Goal: Task Accomplishment & Management: Manage account settings

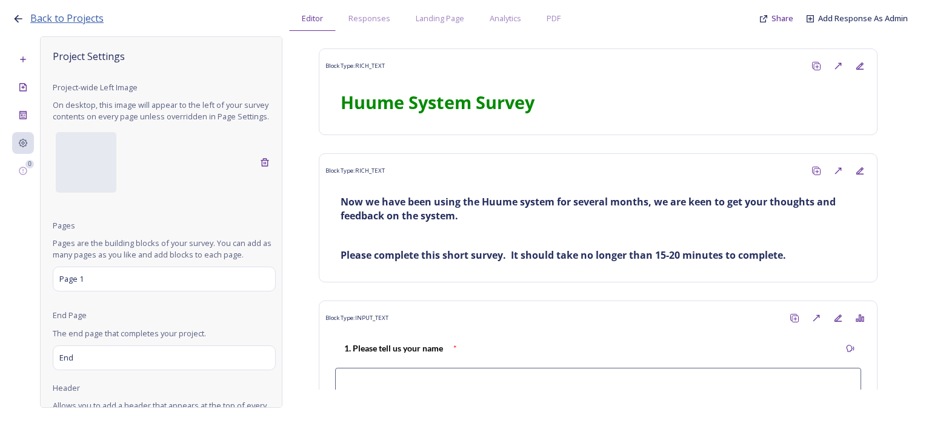
click at [53, 19] on span "Back to Projects" at bounding box center [66, 18] width 73 height 13
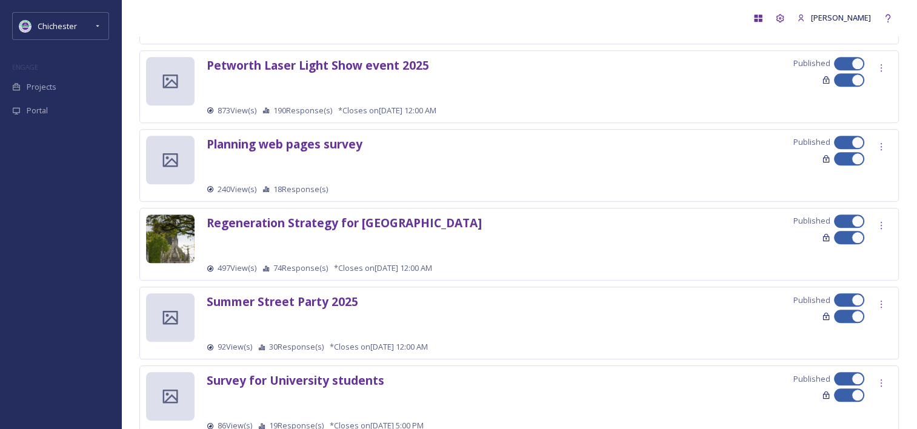
scroll to position [1311, 0]
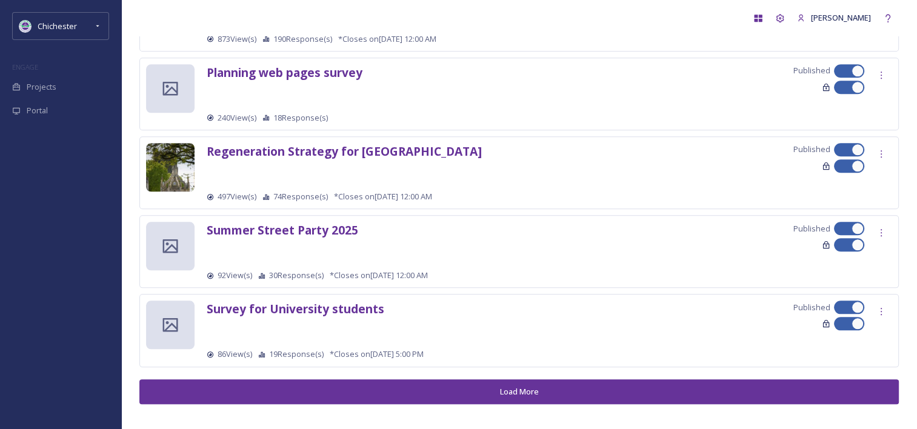
click at [276, 389] on button "Load More" at bounding box center [518, 391] width 759 height 25
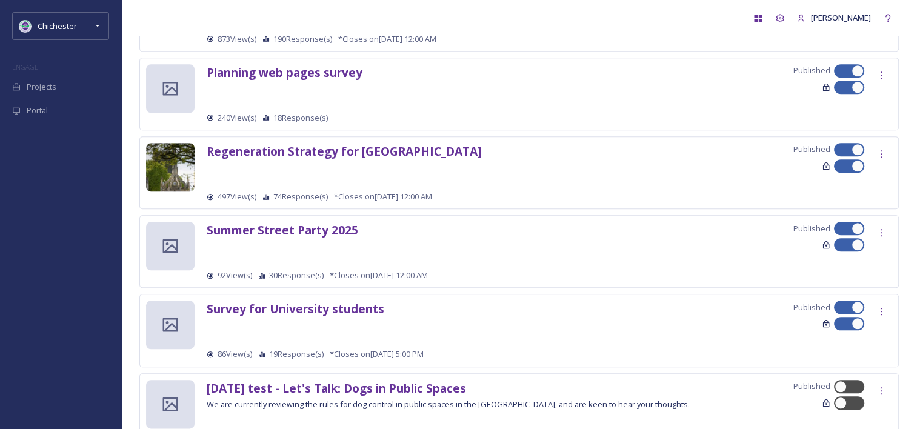
click at [273, 380] on strong "[DATE] test - Let's Talk: Dogs in Public Spaces" at bounding box center [336, 388] width 259 height 16
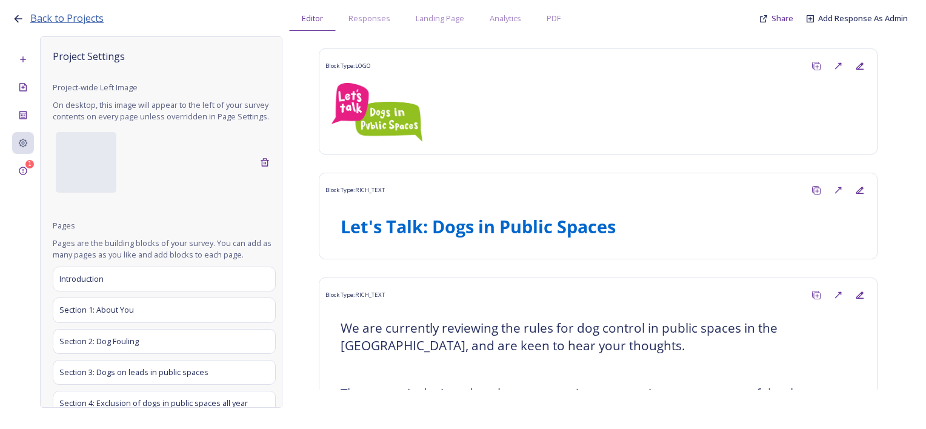
click at [74, 13] on span "Back to Projects" at bounding box center [66, 18] width 73 height 13
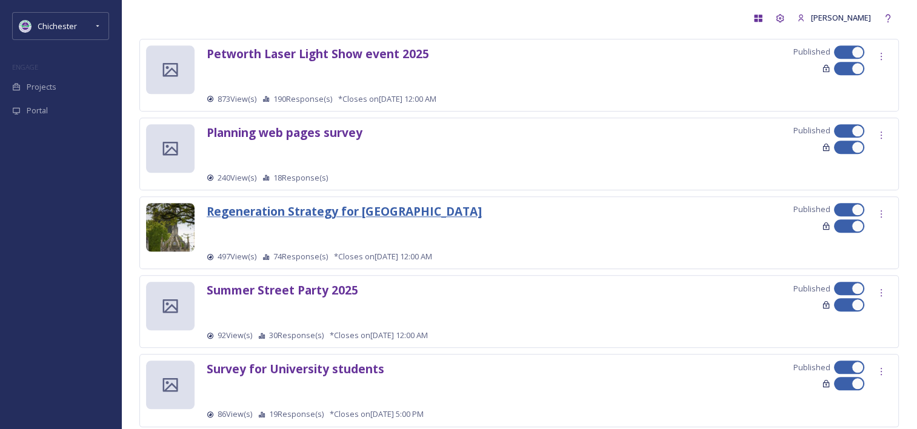
scroll to position [1311, 0]
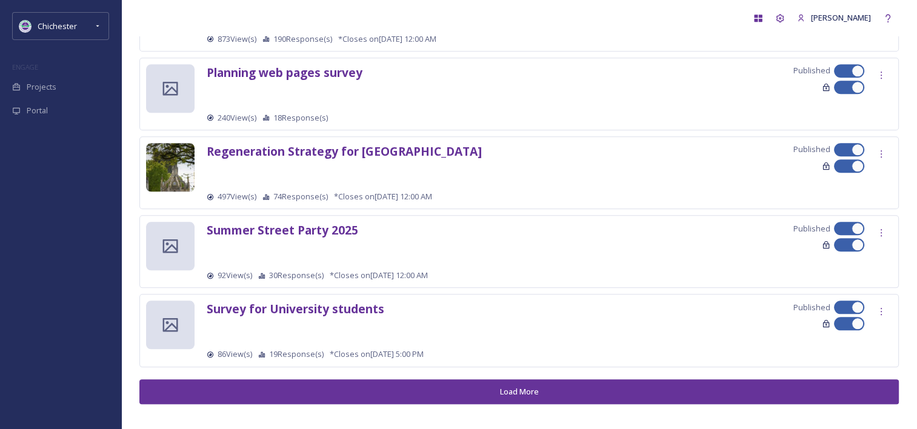
click at [337, 389] on button "Load More" at bounding box center [518, 391] width 759 height 25
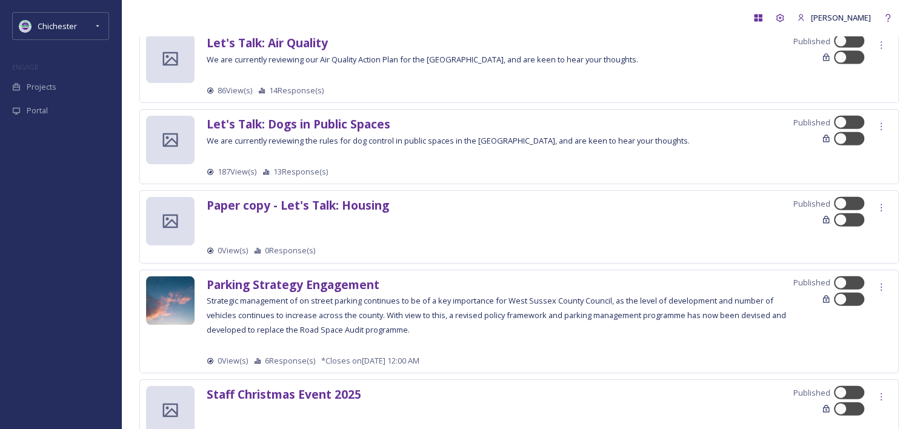
scroll to position [2933, 0]
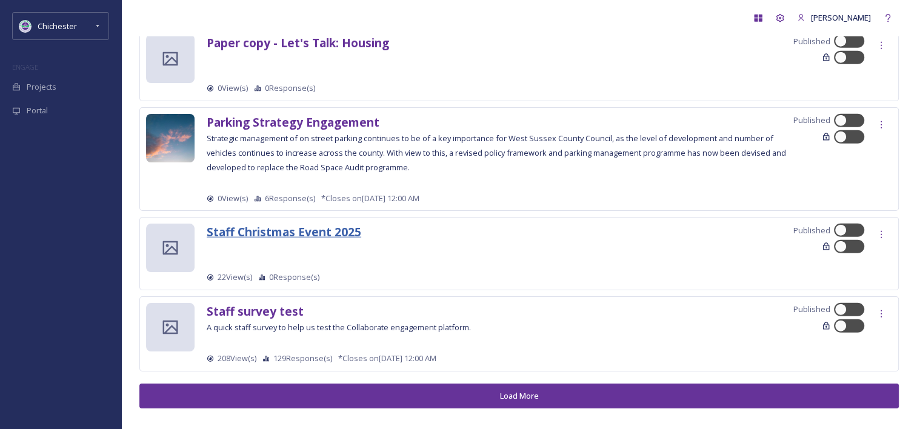
click at [307, 224] on strong "Staff Christmas Event 2025" at bounding box center [284, 232] width 155 height 16
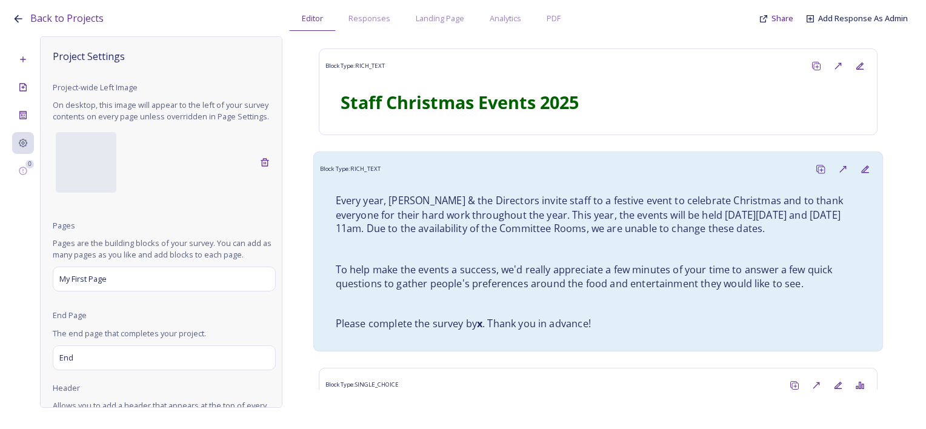
click at [464, 247] on p at bounding box center [598, 249] width 525 height 14
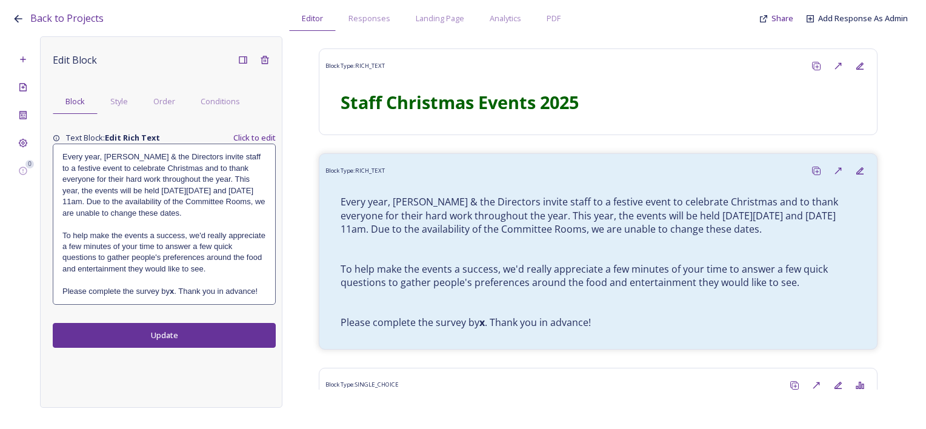
click at [121, 166] on p "Every year, [PERSON_NAME] & the Directors invite staff to a festive event to ce…" at bounding box center [164, 185] width 204 height 67
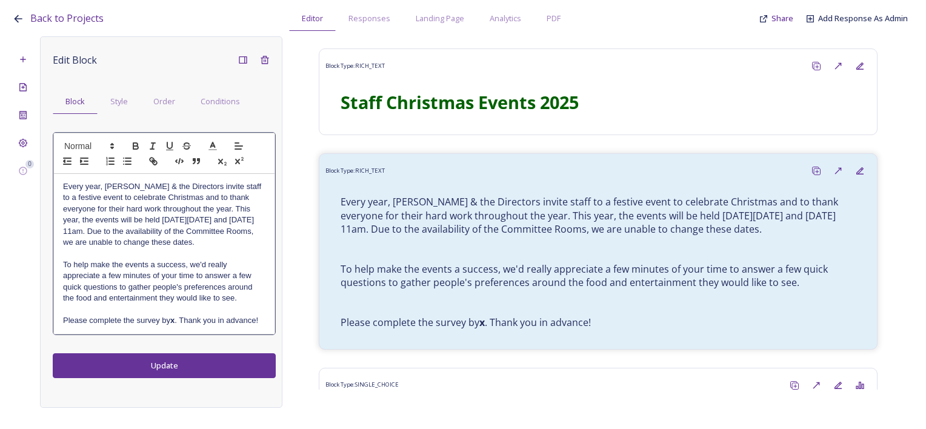
drag, startPoint x: 154, startPoint y: 189, endPoint x: 167, endPoint y: 198, distance: 16.1
click at [155, 190] on p "Every year, [PERSON_NAME] & the Directors invite staff to a festive event to ce…" at bounding box center [164, 214] width 202 height 67
drag, startPoint x: 178, startPoint y: 188, endPoint x: 142, endPoint y: 209, distance: 41.6
click at [123, 179] on div "Every year, [PERSON_NAME] & the Directors invite staff to a festive event to ce…" at bounding box center [164, 254] width 221 height 160
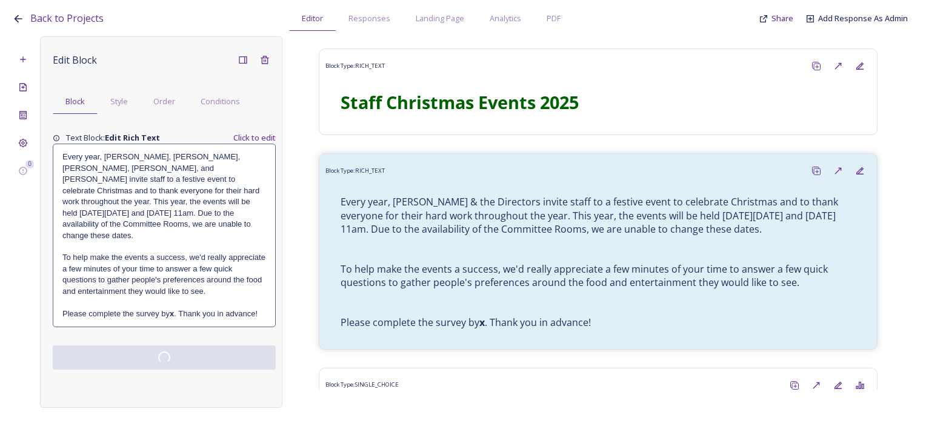
click at [178, 378] on div "Edit Block Block Style Order Conditions Text Block: Edit Rich Text Click to edi…" at bounding box center [161, 221] width 242 height 371
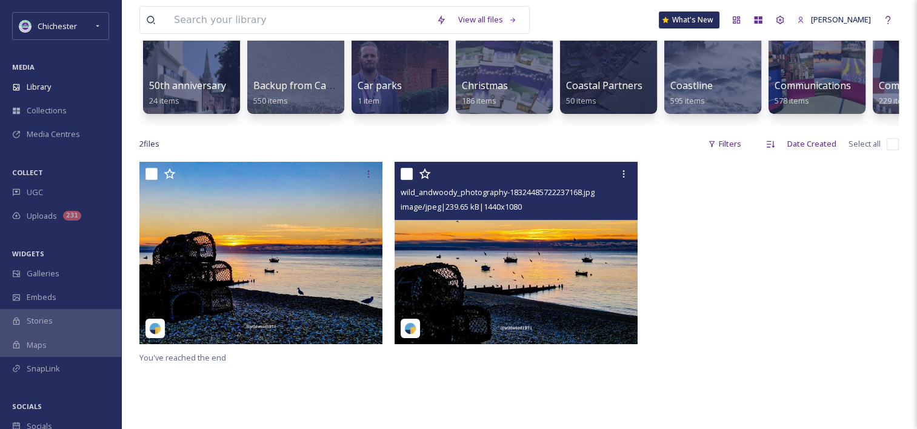
scroll to position [61, 0]
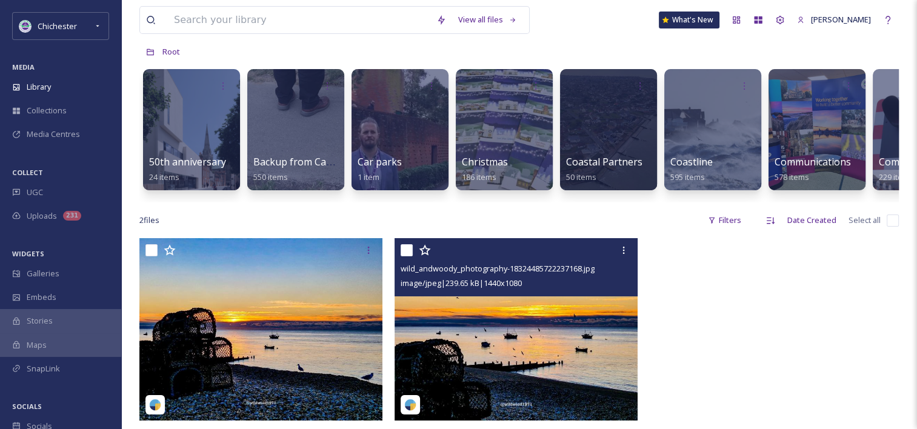
click at [400, 259] on div "wild_andwoody_photography-18324485722237168.jpg image/jpeg | 239.65 kB | 1440 x…" at bounding box center [516, 267] width 243 height 58
click at [405, 256] on input "checkbox" at bounding box center [407, 250] width 12 height 12
checkbox input "true"
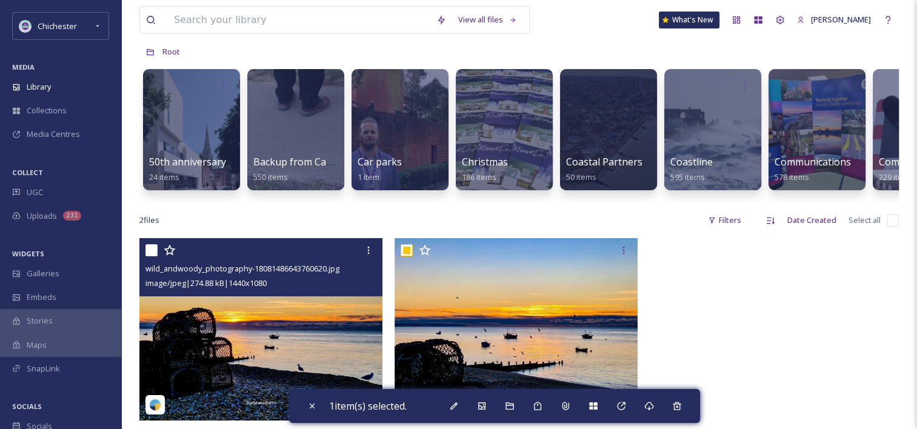
click at [154, 256] on input "checkbox" at bounding box center [151, 250] width 12 height 12
checkbox input "true"
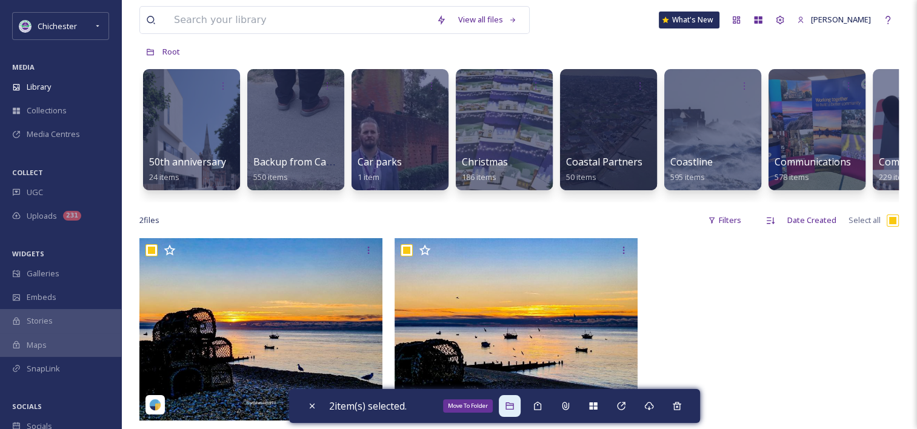
click at [519, 408] on div "Move To Folder" at bounding box center [510, 406] width 22 height 22
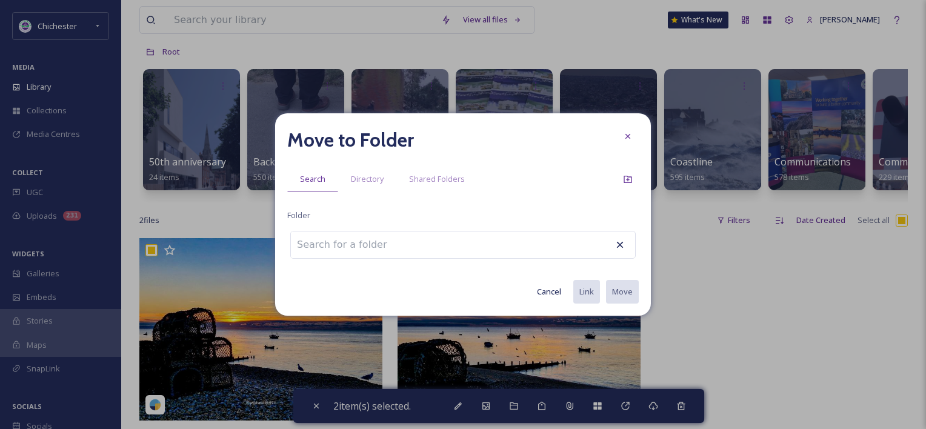
click at [401, 239] on input at bounding box center [357, 245] width 133 height 27
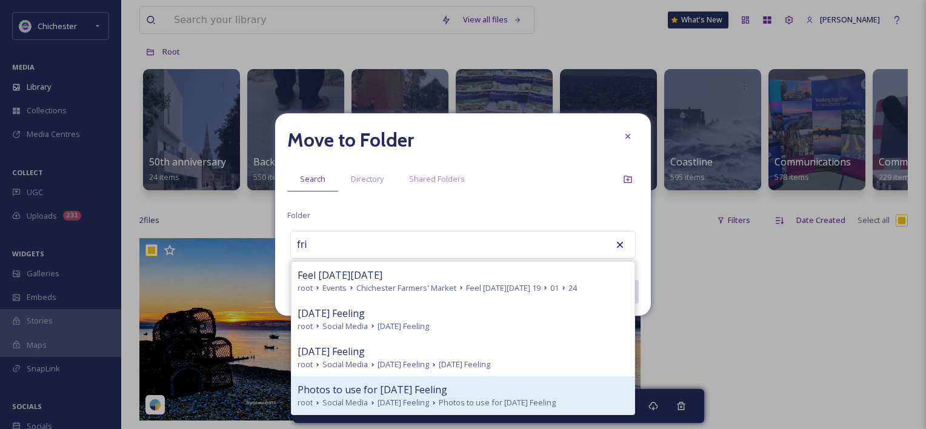
click at [310, 400] on span "root" at bounding box center [305, 403] width 15 height 12
type input "Photos to use for Friday Feeling"
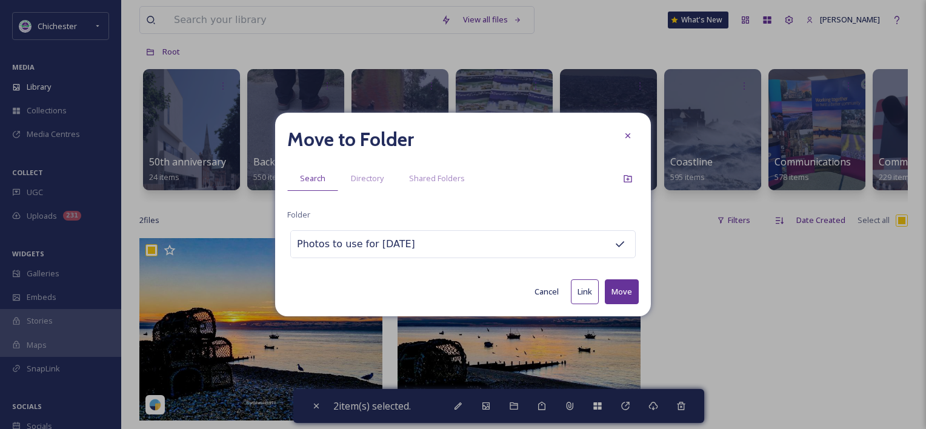
click at [626, 295] on button "Move" at bounding box center [622, 291] width 34 height 25
checkbox input "false"
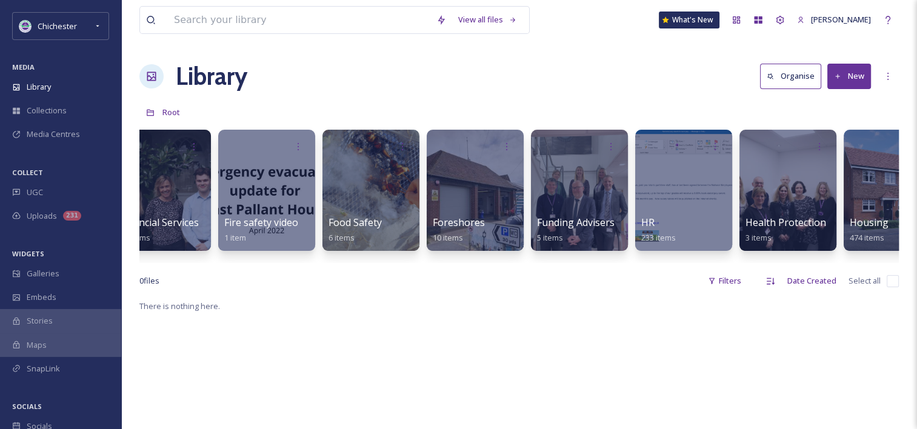
scroll to position [0, 2419]
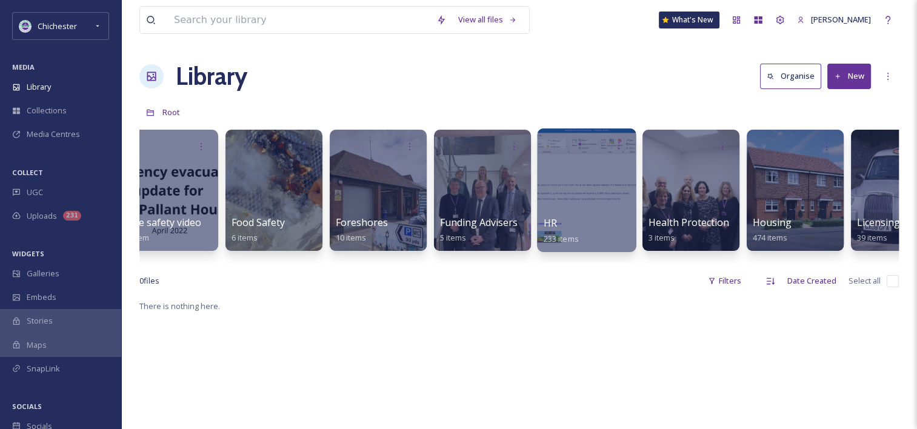
click at [585, 158] on div at bounding box center [586, 190] width 99 height 124
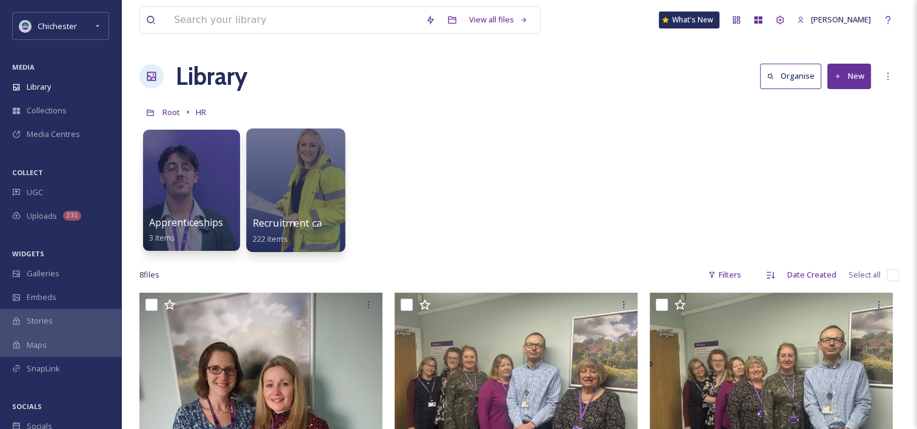
click at [285, 176] on div at bounding box center [295, 190] width 99 height 124
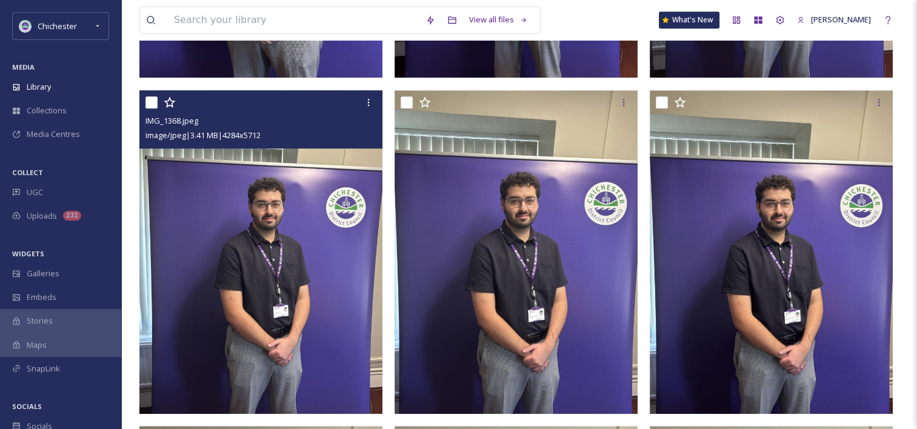
scroll to position [727, 0]
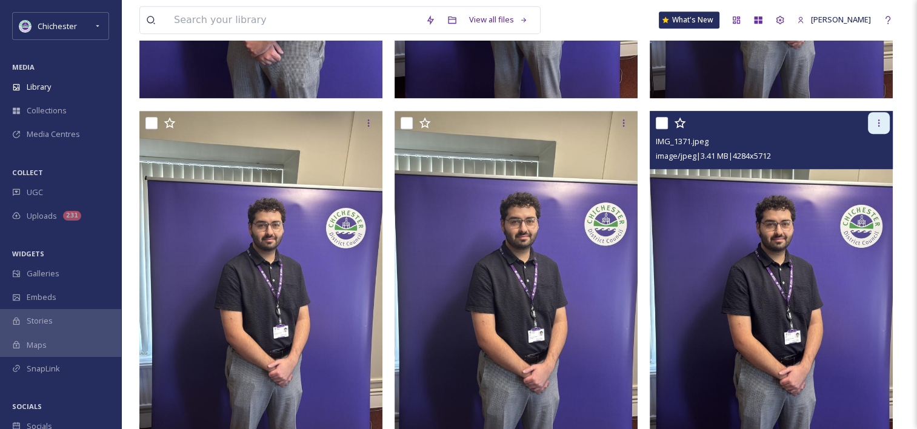
click at [878, 116] on div at bounding box center [879, 123] width 22 height 22
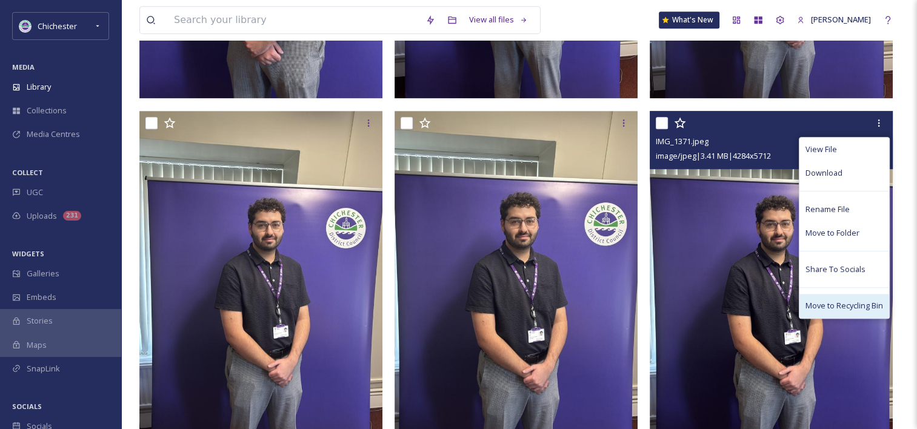
click at [842, 304] on span "Move to Recycling Bin" at bounding box center [844, 306] width 78 height 12
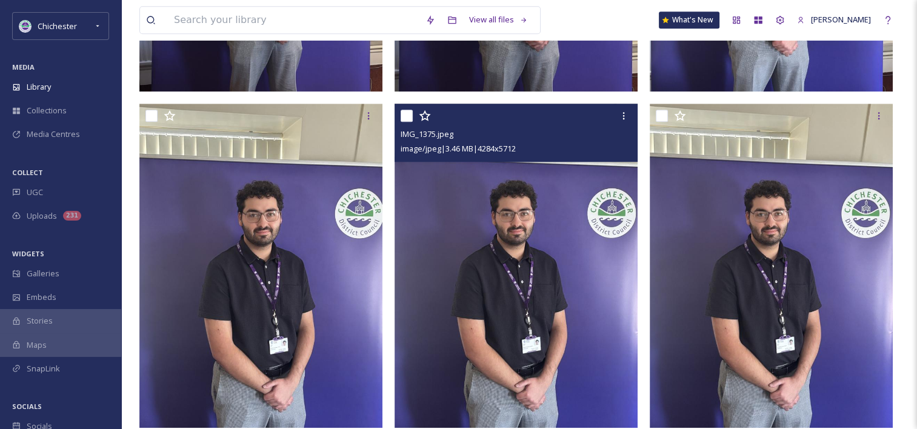
scroll to position [1091, 0]
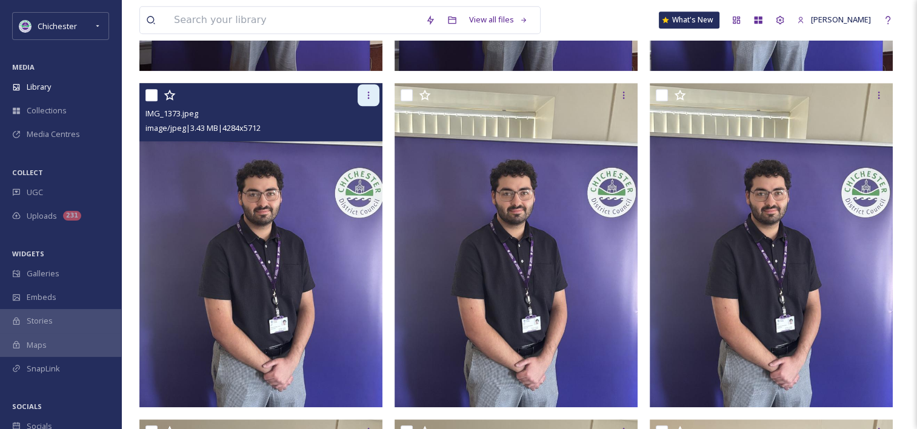
click at [366, 95] on icon at bounding box center [369, 95] width 10 height 10
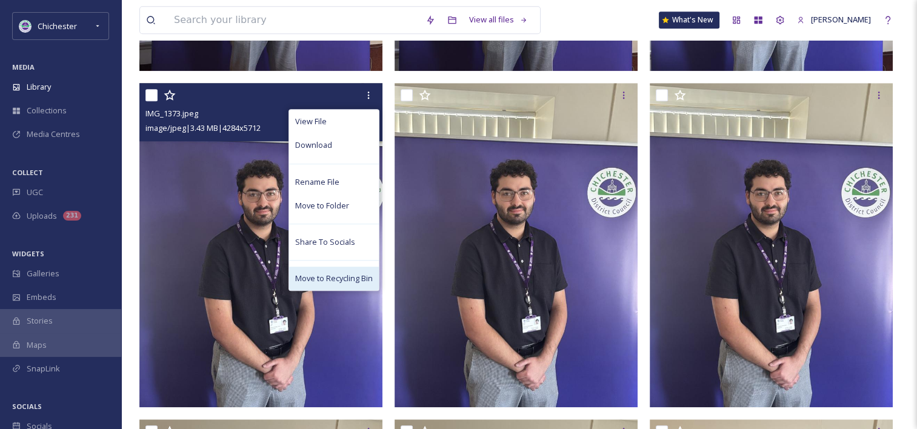
click at [324, 273] on span "Move to Recycling Bin" at bounding box center [334, 279] width 78 height 12
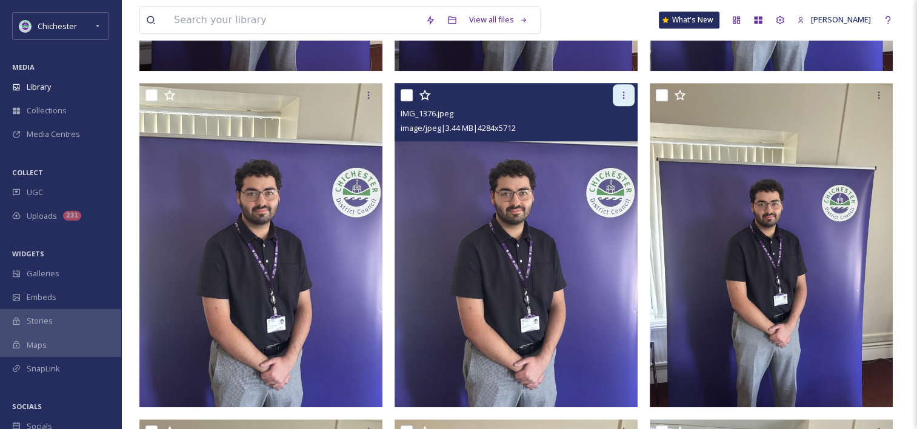
click at [628, 95] on div at bounding box center [624, 95] width 22 height 22
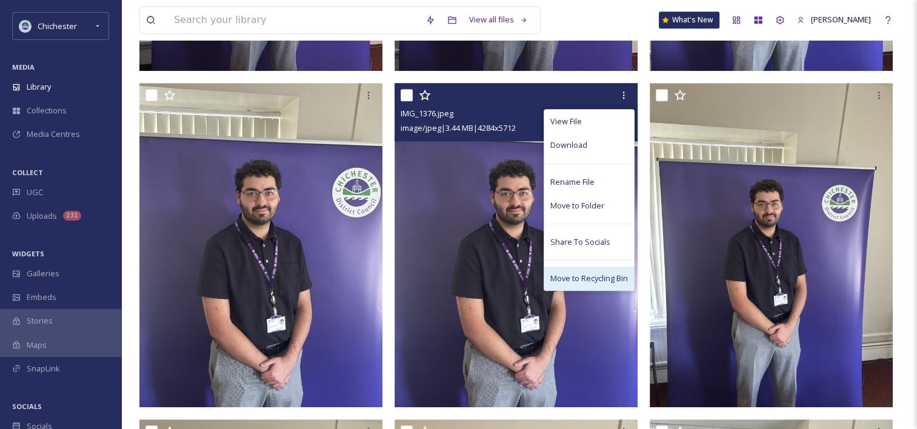
click at [570, 281] on span "Move to Recycling Bin" at bounding box center [589, 279] width 78 height 12
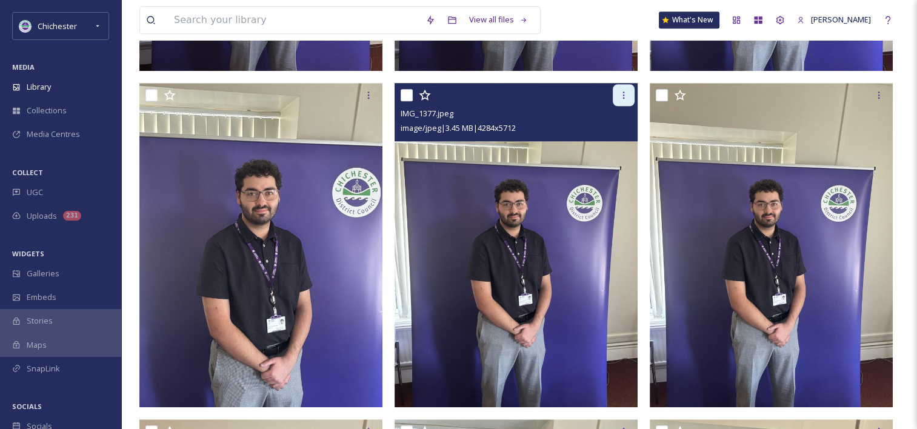
click at [630, 92] on div at bounding box center [624, 95] width 22 height 22
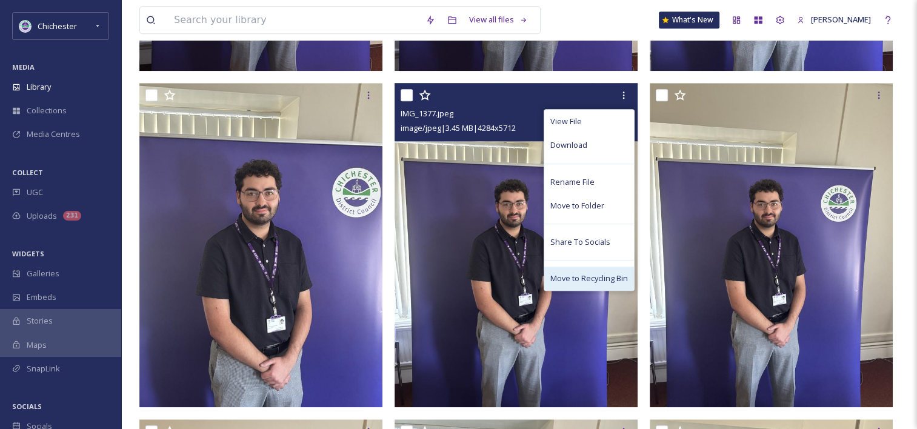
click at [565, 276] on span "Move to Recycling Bin" at bounding box center [589, 279] width 78 height 12
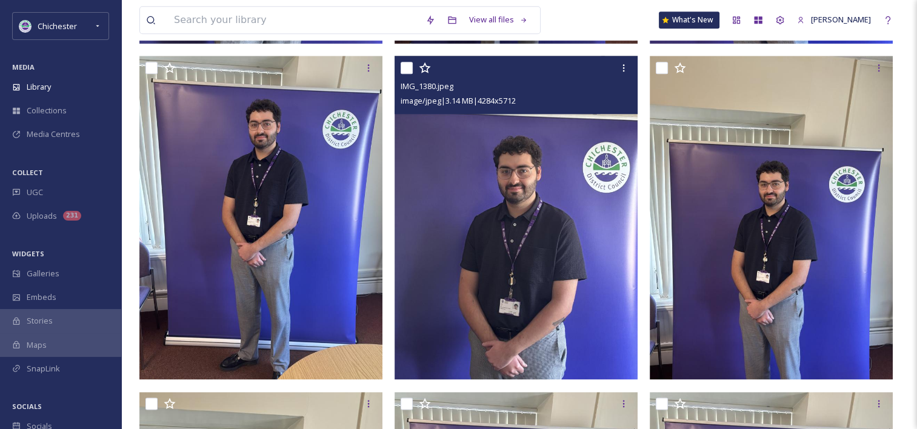
scroll to position [1697, 0]
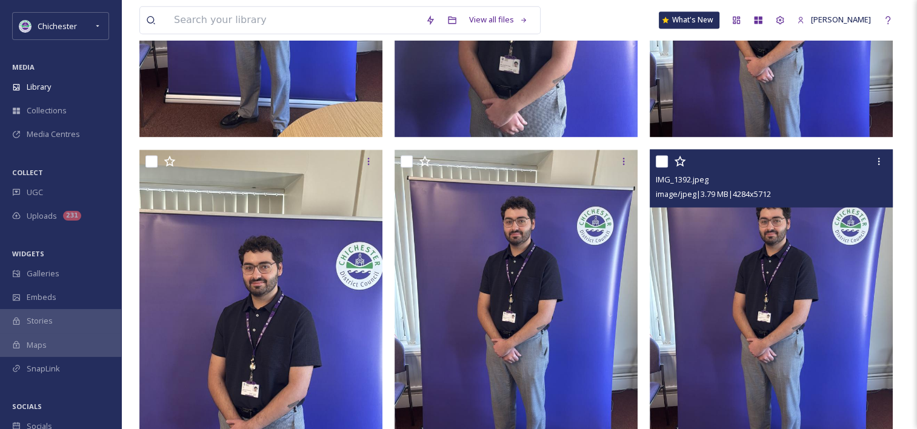
click at [873, 149] on div "IMG_1392.jpeg image/jpeg | 3.79 MB | 4284 x 5712" at bounding box center [771, 178] width 243 height 58
click at [873, 156] on div at bounding box center [879, 161] width 22 height 22
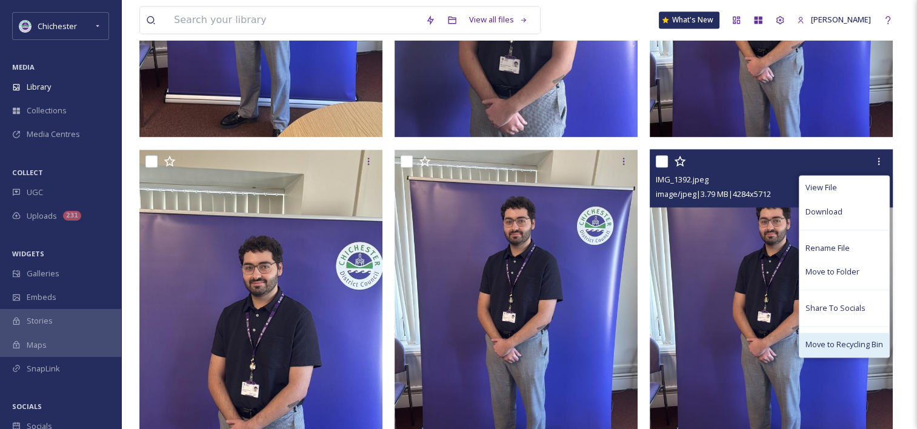
click at [811, 344] on span "Move to Recycling Bin" at bounding box center [844, 345] width 78 height 12
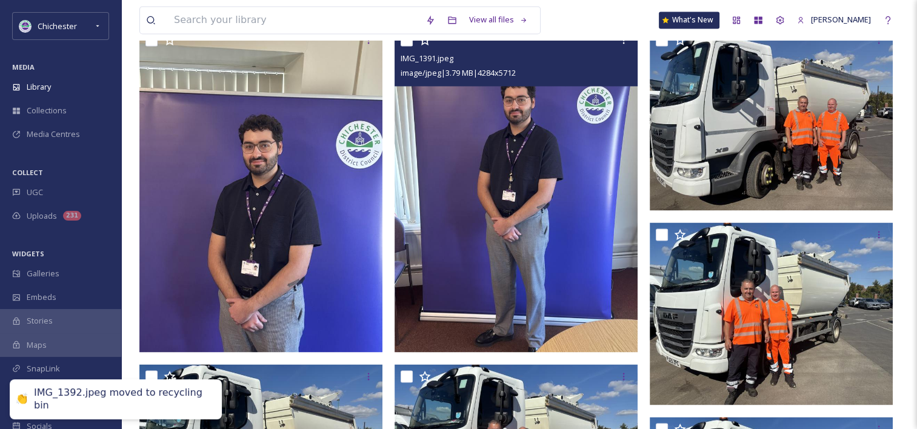
scroll to position [1757, 0]
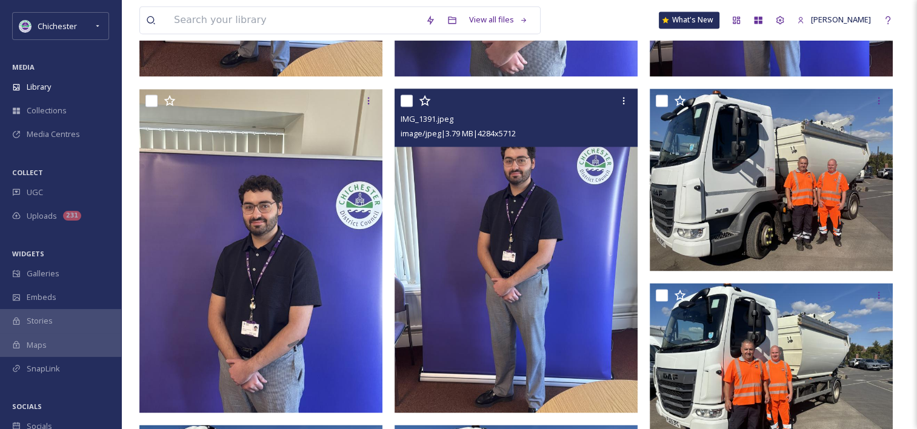
click at [407, 100] on input "checkbox" at bounding box center [407, 101] width 12 height 12
checkbox input "true"
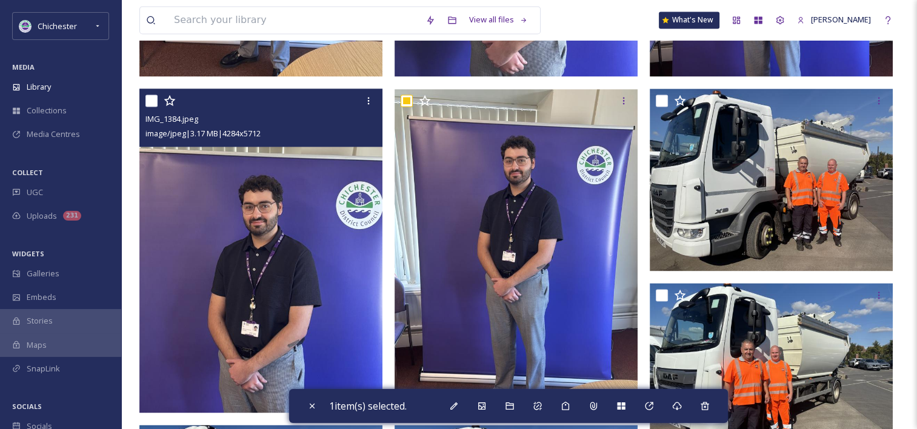
click at [145, 100] on input "checkbox" at bounding box center [151, 101] width 12 height 12
checkbox input "true"
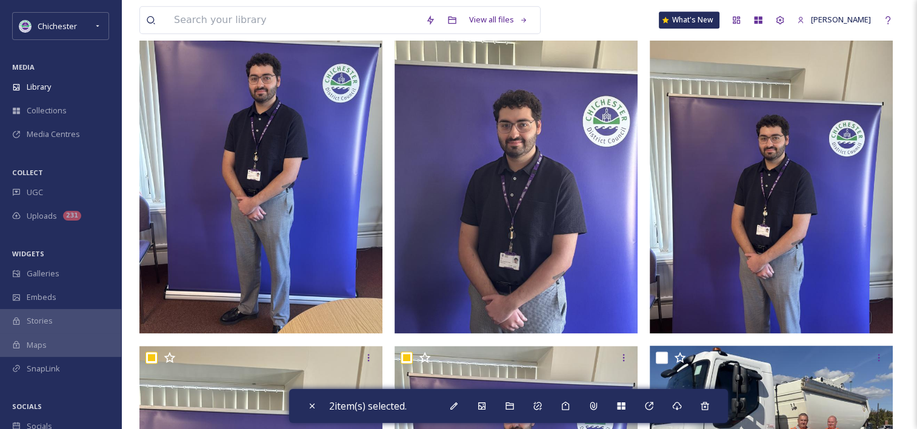
scroll to position [1394, 0]
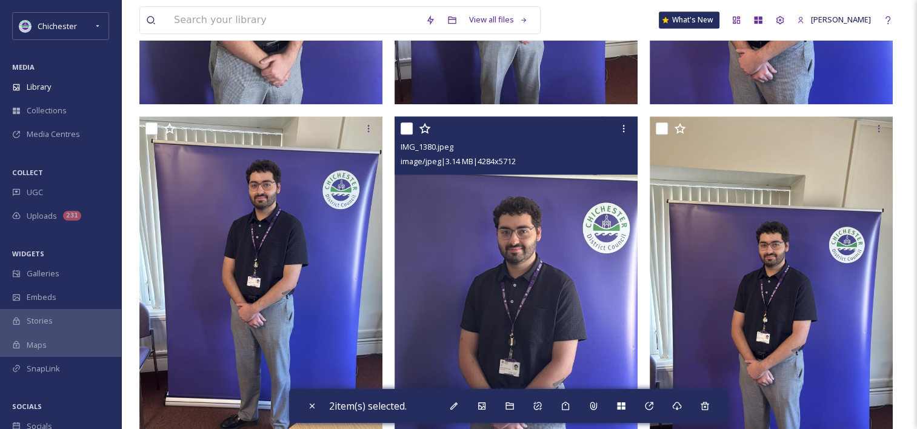
click at [405, 128] on input "checkbox" at bounding box center [407, 128] width 12 height 12
checkbox input "true"
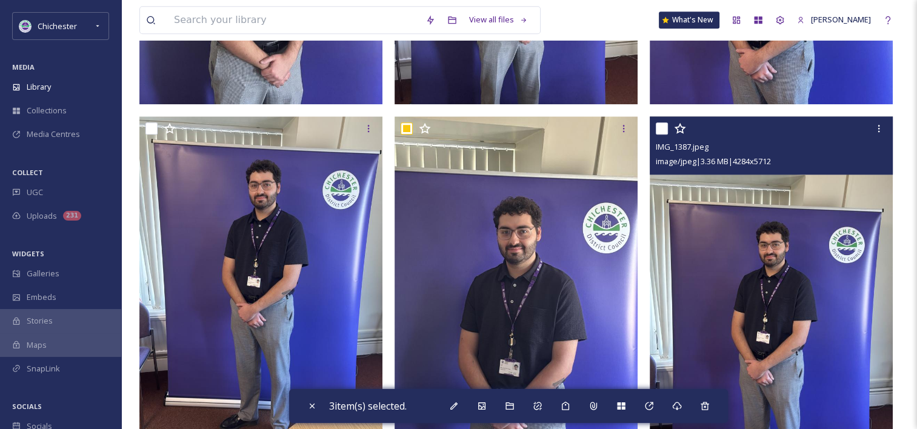
click at [664, 127] on input "checkbox" at bounding box center [662, 128] width 12 height 12
checkbox input "true"
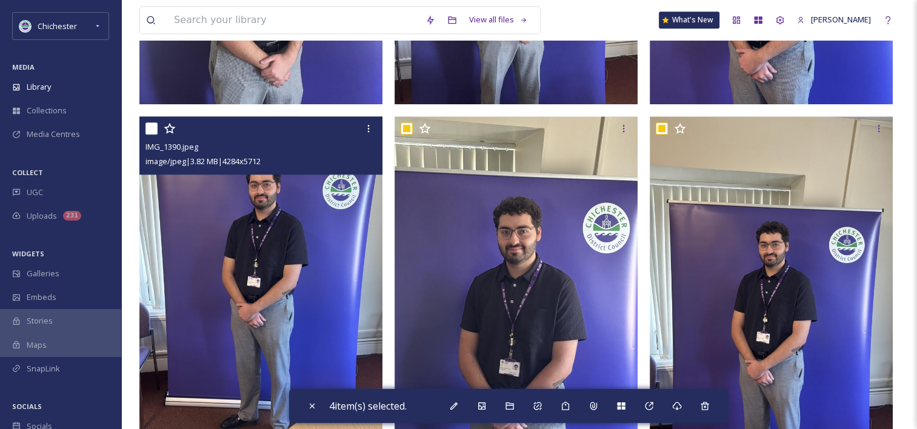
click at [150, 127] on input "checkbox" at bounding box center [151, 128] width 12 height 12
checkbox input "true"
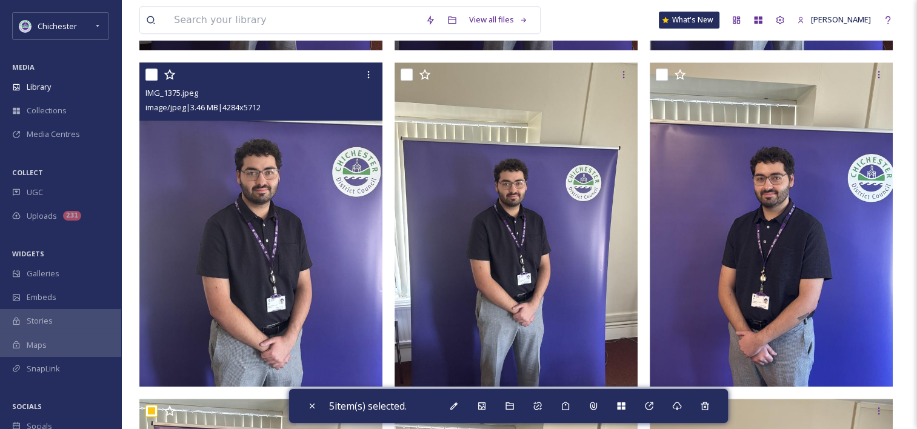
scroll to position [1091, 0]
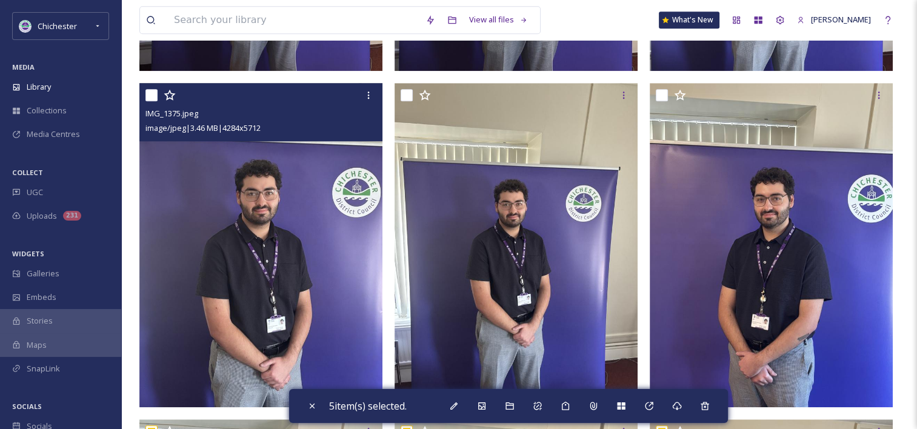
drag, startPoint x: 145, startPoint y: 95, endPoint x: 173, endPoint y: 98, distance: 28.0
click at [147, 93] on input "checkbox" at bounding box center [151, 95] width 12 height 12
checkbox input "true"
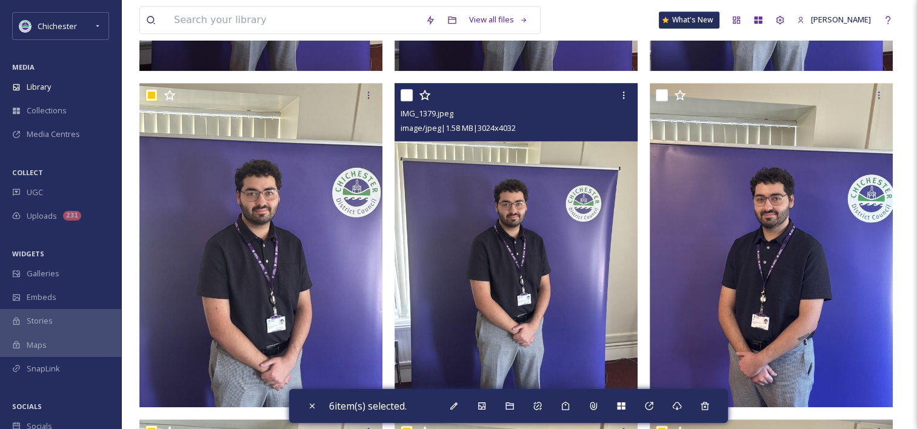
click at [404, 95] on input "checkbox" at bounding box center [407, 95] width 12 height 12
checkbox input "true"
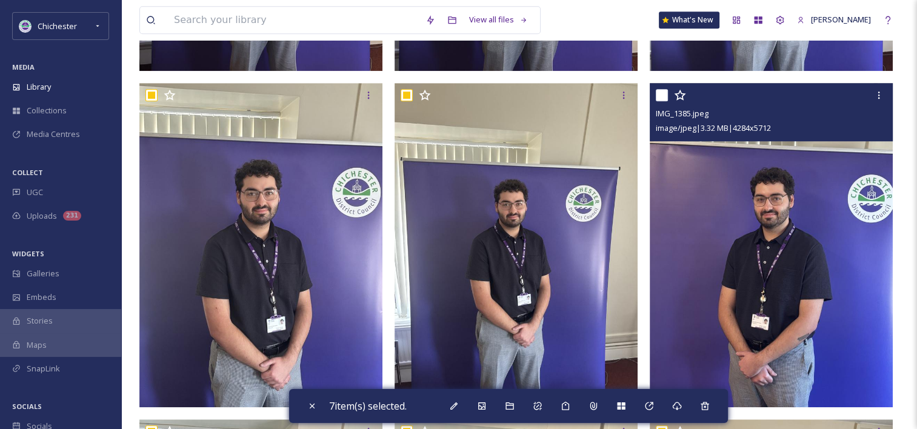
click at [662, 92] on input "checkbox" at bounding box center [662, 95] width 12 height 12
checkbox input "true"
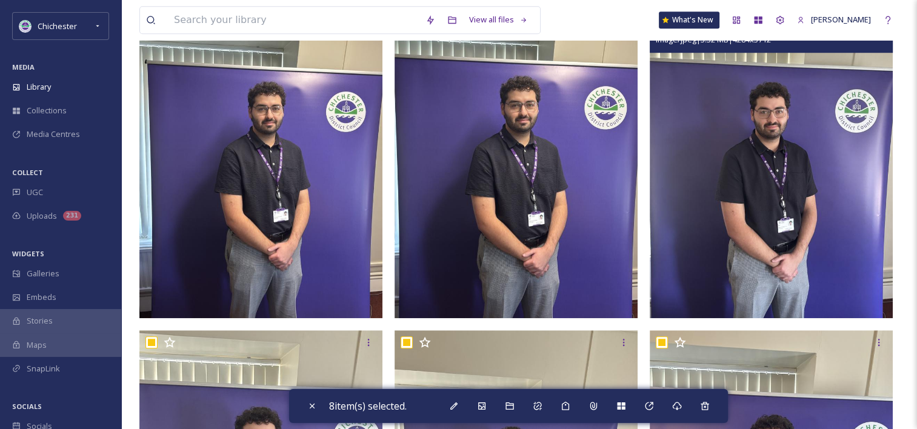
scroll to position [727, 0]
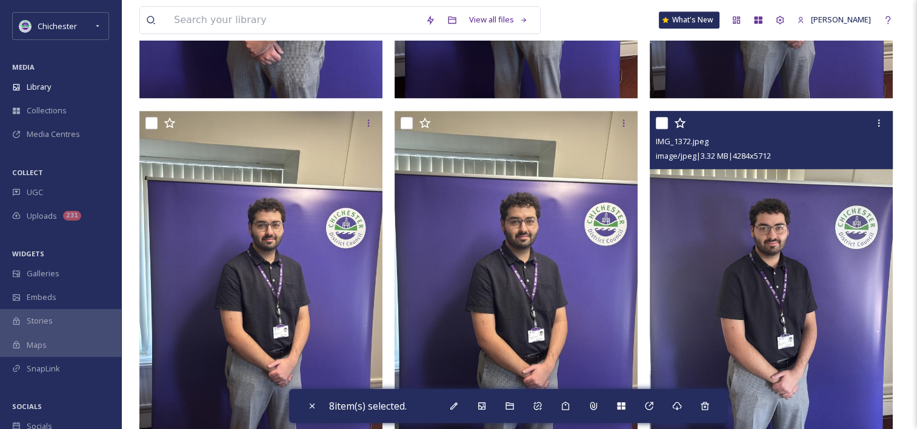
click at [662, 122] on input "checkbox" at bounding box center [662, 123] width 12 height 12
checkbox input "true"
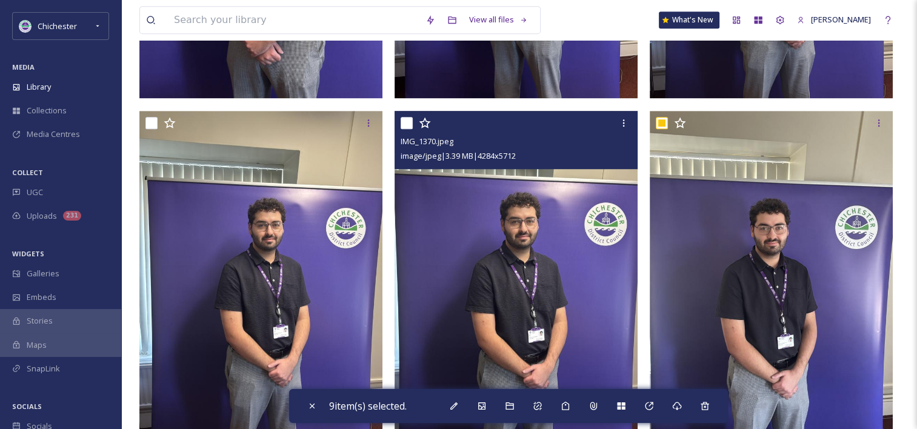
click at [408, 119] on input "checkbox" at bounding box center [407, 123] width 12 height 12
checkbox input "true"
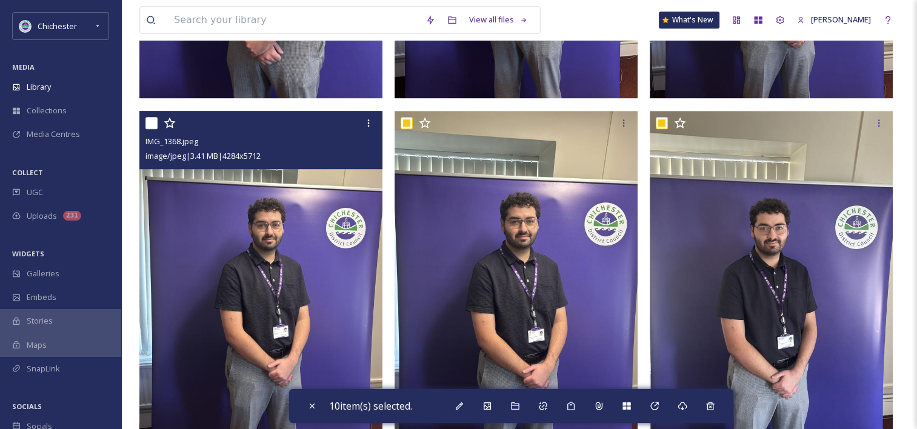
click at [148, 124] on input "checkbox" at bounding box center [151, 123] width 12 height 12
checkbox input "true"
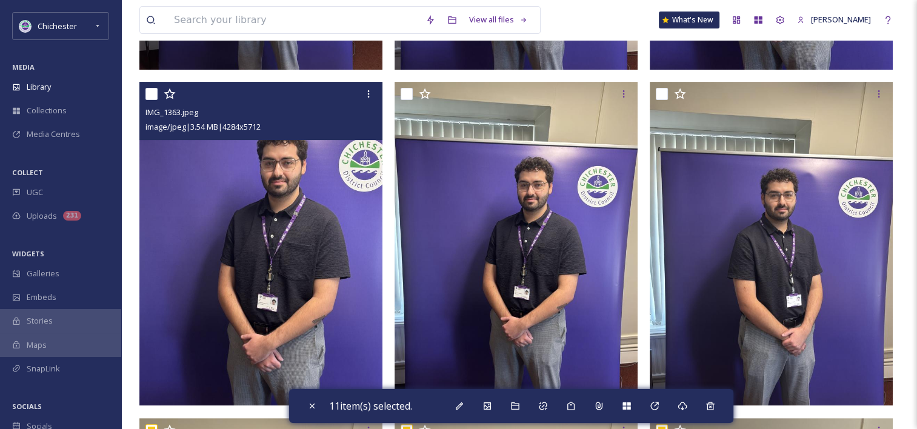
scroll to position [364, 0]
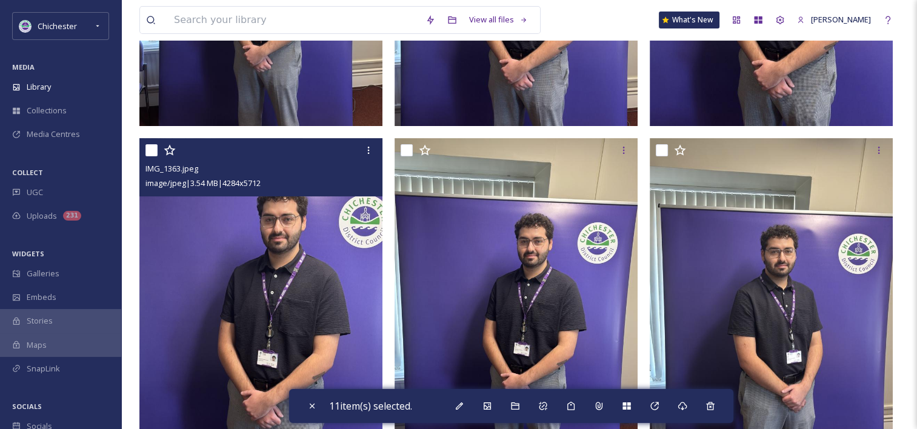
click at [147, 145] on input "checkbox" at bounding box center [151, 150] width 12 height 12
checkbox input "true"
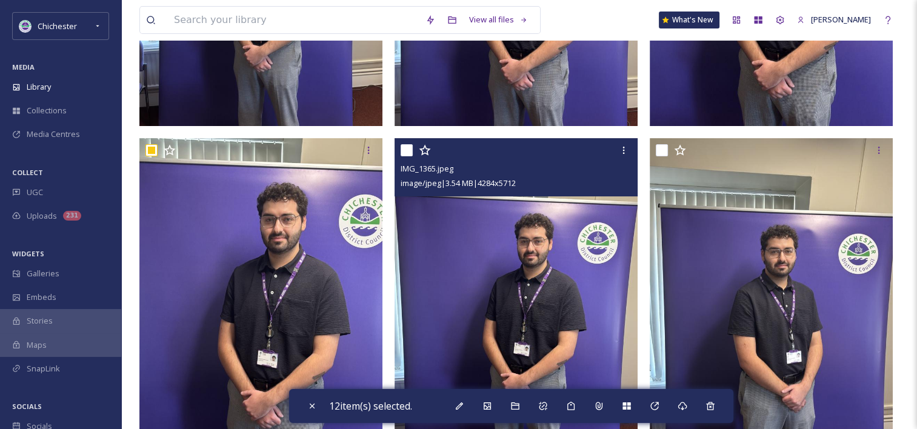
click at [409, 151] on input "checkbox" at bounding box center [407, 150] width 12 height 12
checkbox input "true"
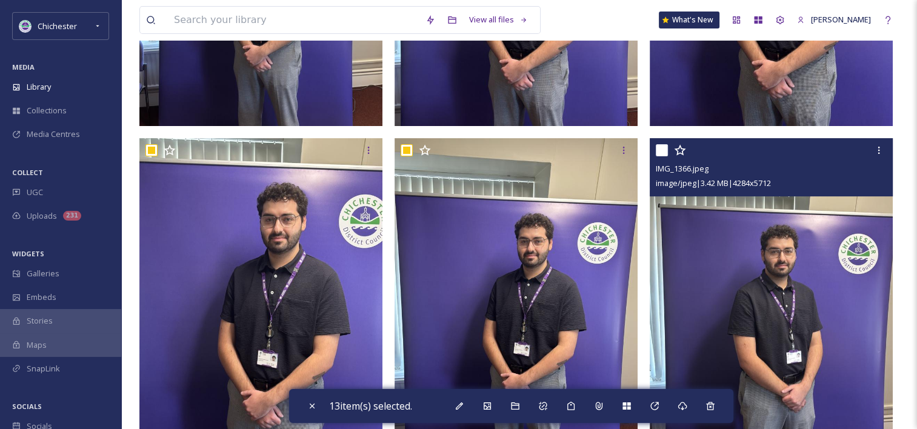
click at [664, 149] on input "checkbox" at bounding box center [662, 150] width 12 height 12
checkbox input "true"
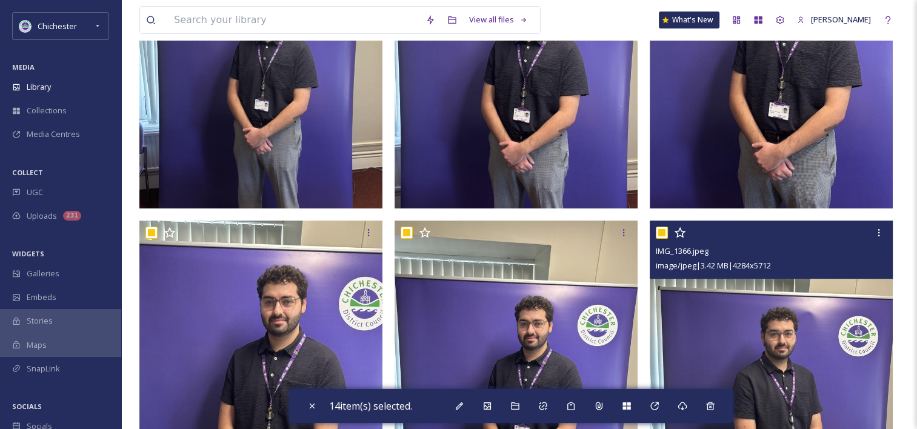
scroll to position [121, 0]
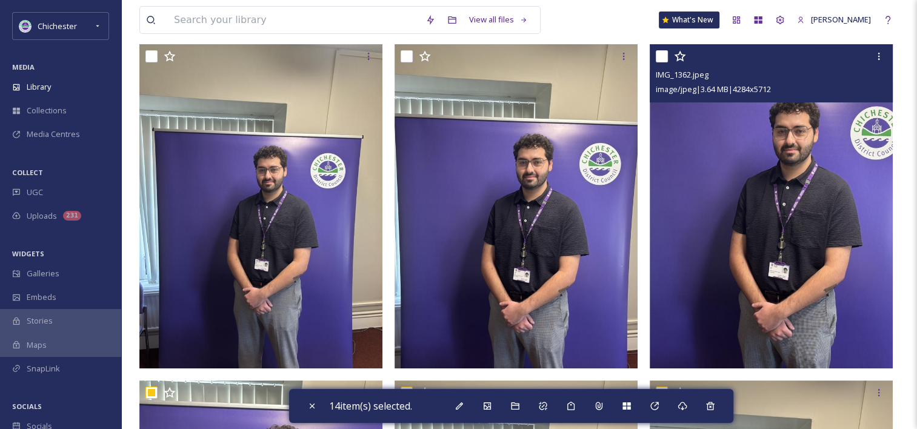
click at [662, 56] on input "checkbox" at bounding box center [662, 56] width 12 height 12
checkbox input "true"
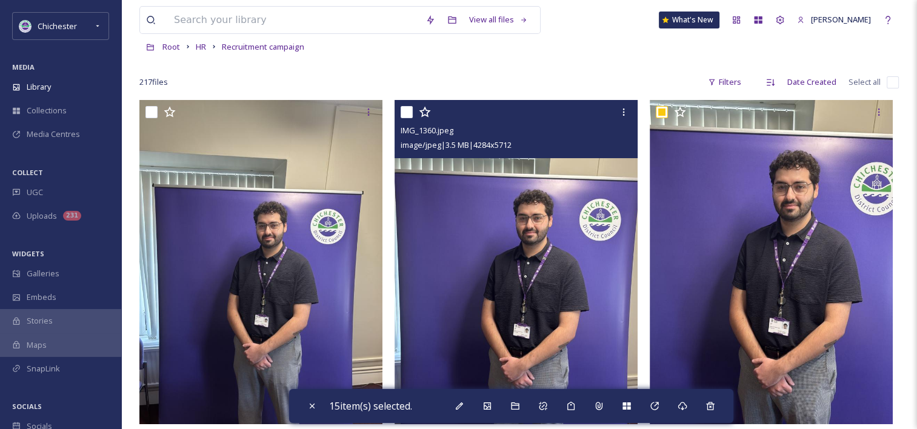
scroll to position [0, 0]
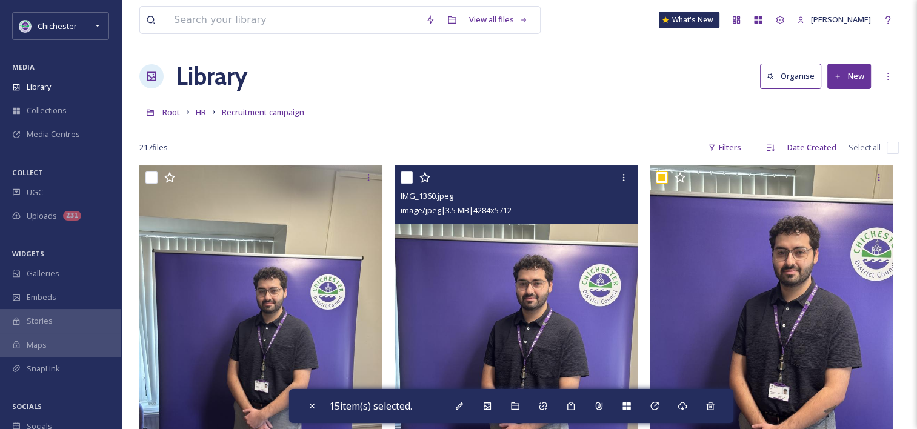
click at [407, 177] on input "checkbox" at bounding box center [407, 178] width 12 height 12
checkbox input "true"
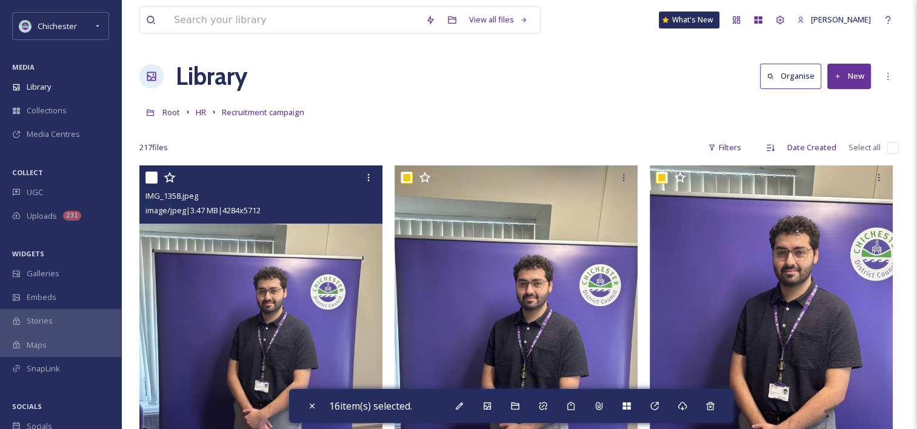
click at [148, 178] on input "checkbox" at bounding box center [151, 178] width 12 height 12
checkbox input "true"
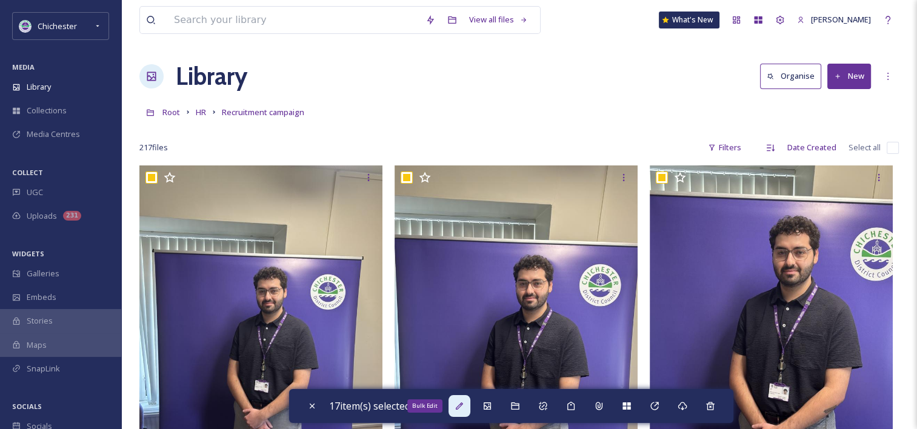
click at [464, 405] on icon at bounding box center [460, 406] width 10 height 10
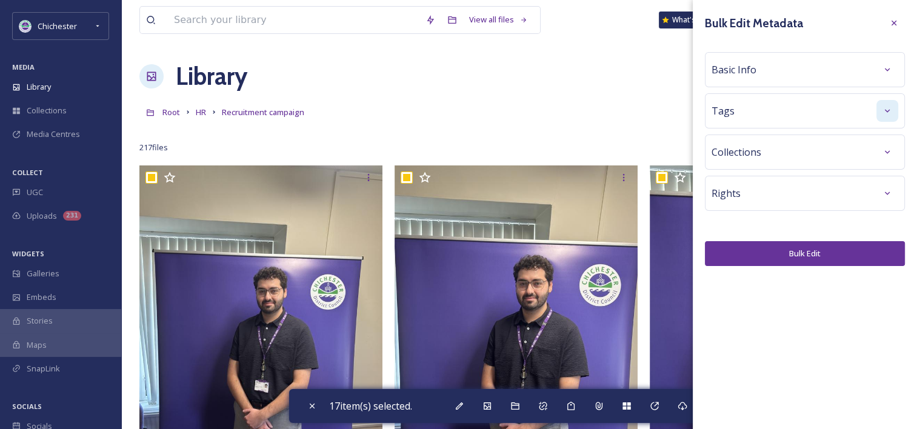
click at [878, 115] on div at bounding box center [887, 111] width 22 height 22
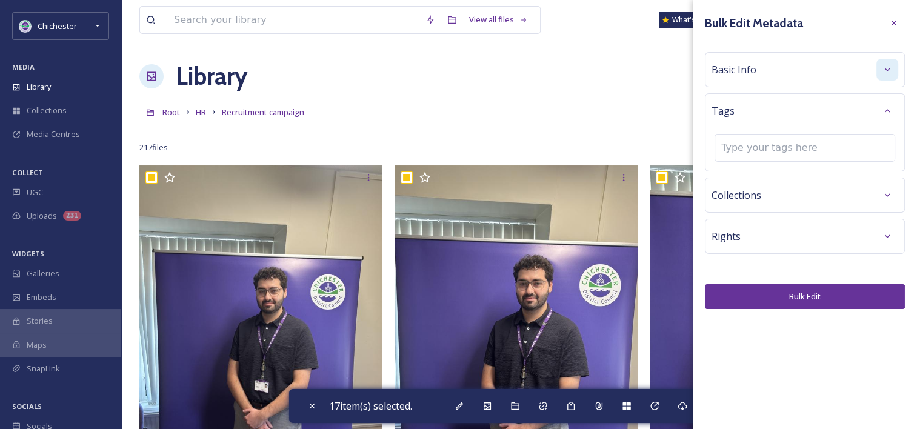
click at [893, 70] on div at bounding box center [887, 70] width 22 height 22
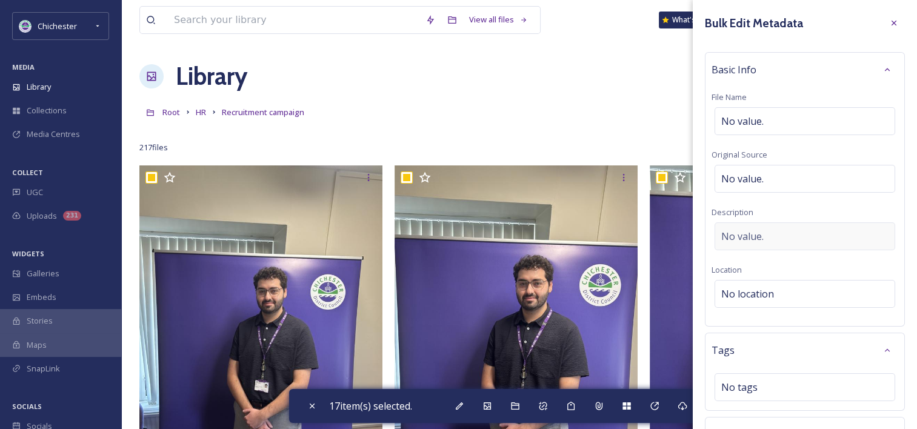
click at [753, 238] on span "No value." at bounding box center [742, 236] width 42 height 15
click at [745, 242] on textarea at bounding box center [804, 272] width 187 height 101
click at [809, 227] on textarea "Charlie Field," at bounding box center [804, 272] width 187 height 101
paste textarea "Administration Assistant Building Control"
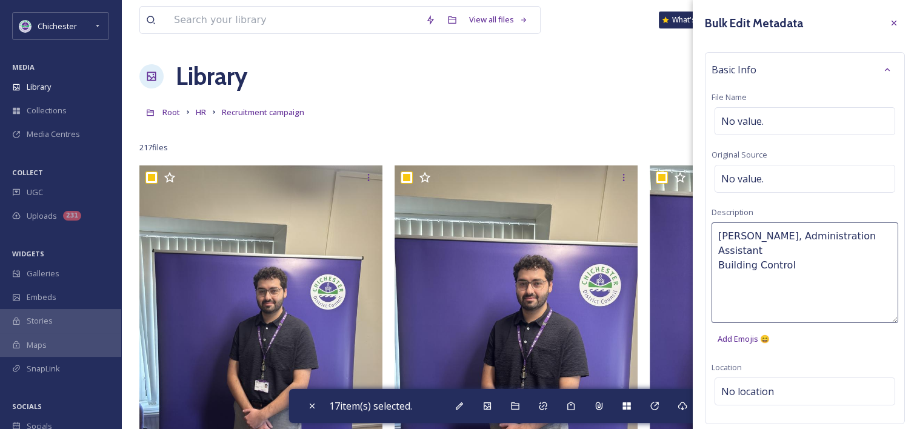
click at [713, 249] on textarea "Charlie Field, Administration Assistant Building Control" at bounding box center [804, 272] width 187 height 101
click at [796, 252] on textarea "Charlie Field, Administration Assistant, Building Control" at bounding box center [804, 272] width 187 height 101
type textarea "Charlie Field, Administration Assistant, Building Control."
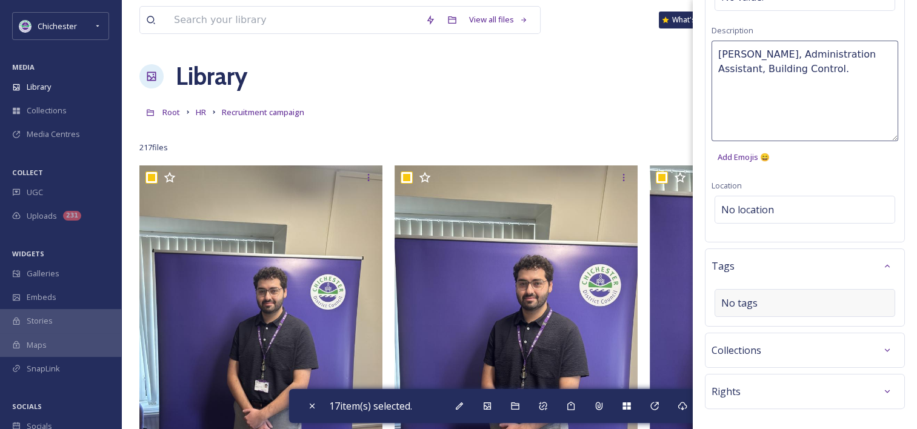
click at [839, 303] on div "Bulk Edit Metadata Basic Info File Name No value. Original Source No value. Des…" at bounding box center [805, 147] width 224 height 658
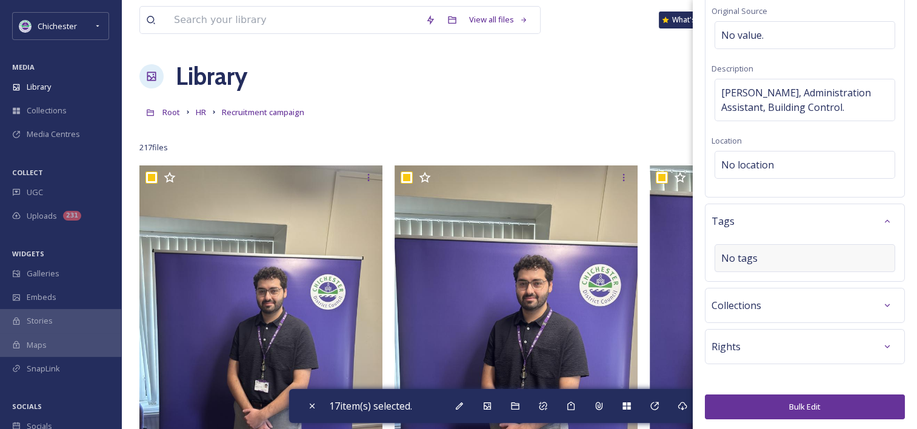
click at [782, 256] on div "No tags" at bounding box center [805, 258] width 181 height 28
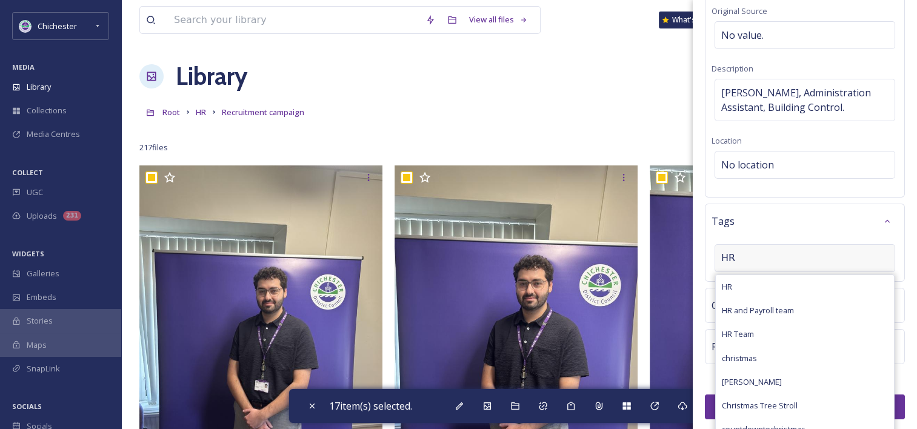
type input "HR"
click at [764, 280] on div "HR" at bounding box center [805, 287] width 178 height 24
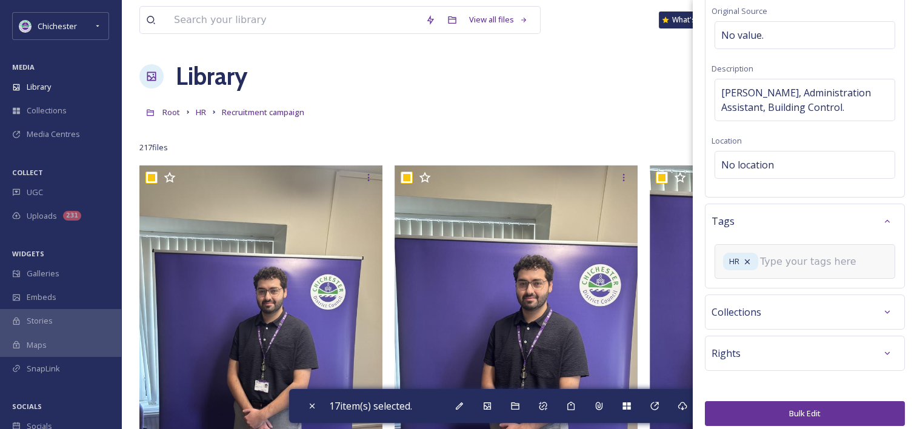
click at [785, 258] on input at bounding box center [820, 262] width 121 height 15
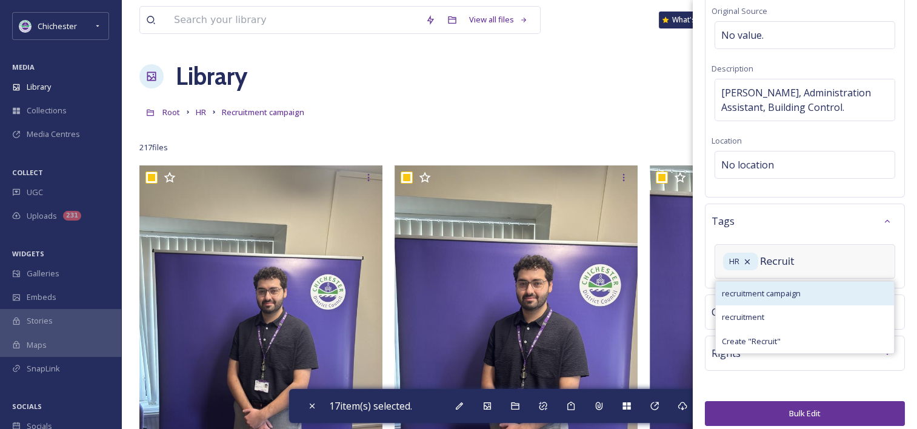
type input "Recruit"
click at [786, 299] on div "recruitment campaign" at bounding box center [805, 294] width 178 height 24
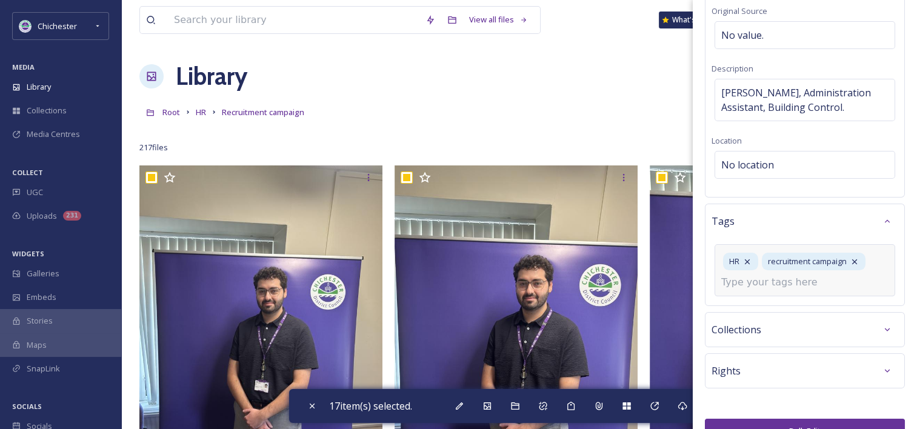
click at [802, 285] on input at bounding box center [781, 282] width 121 height 15
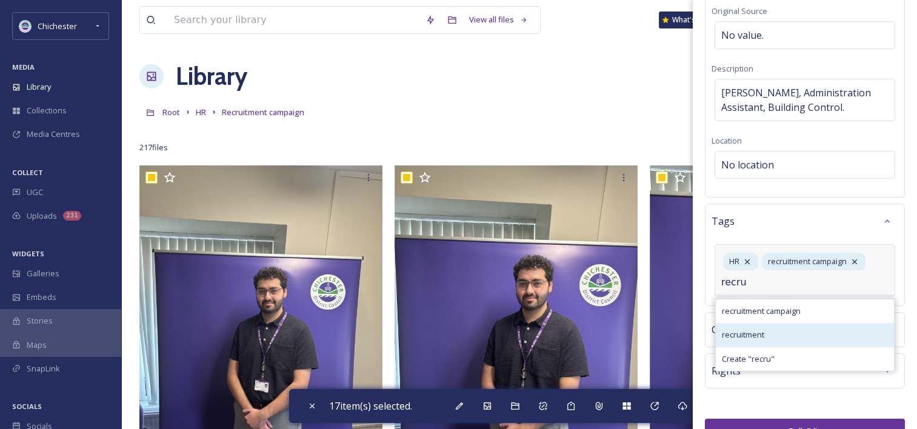
type input "recru"
click at [810, 331] on div "recruitment" at bounding box center [805, 335] width 178 height 24
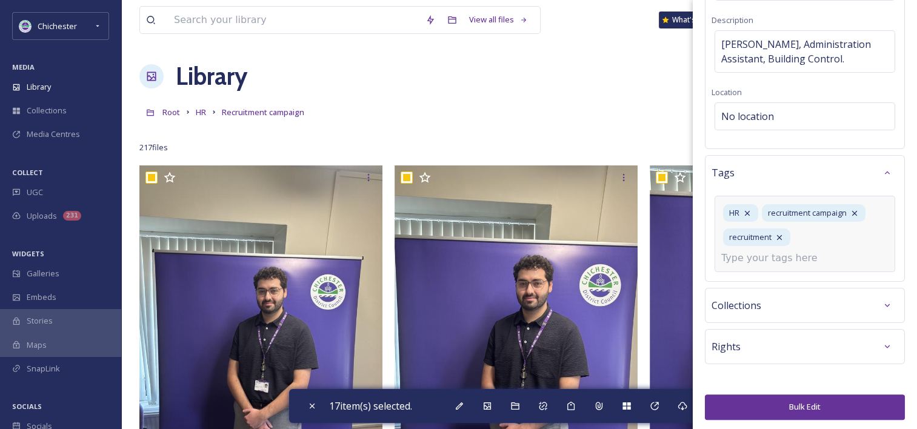
click at [798, 399] on button "Bulk Edit" at bounding box center [805, 407] width 200 height 25
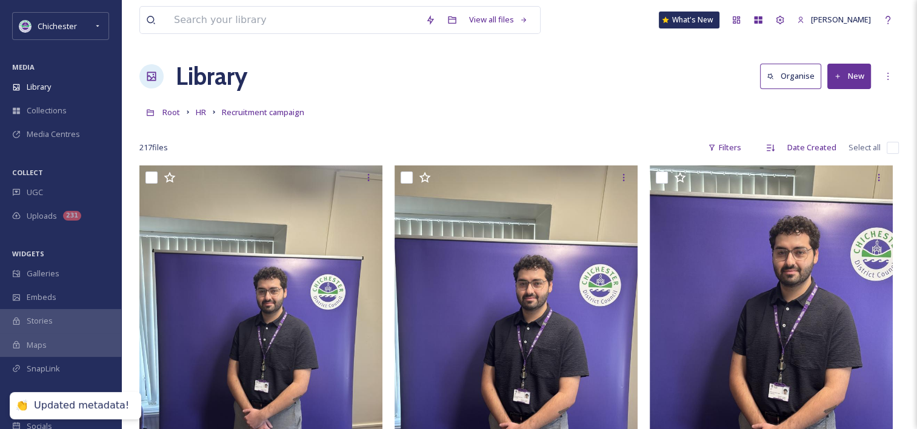
checkbox input "false"
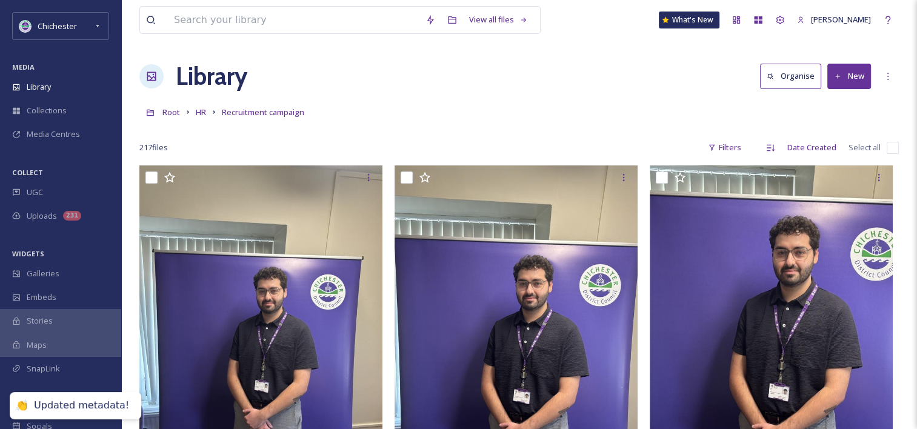
checkbox input "false"
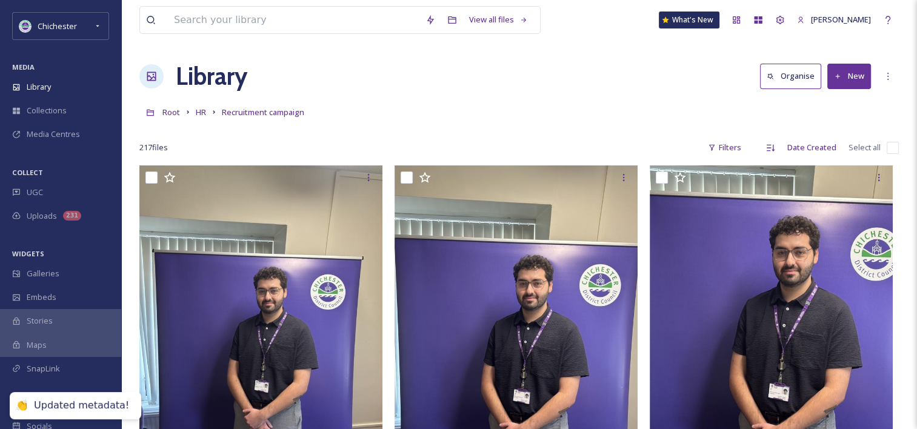
checkbox input "false"
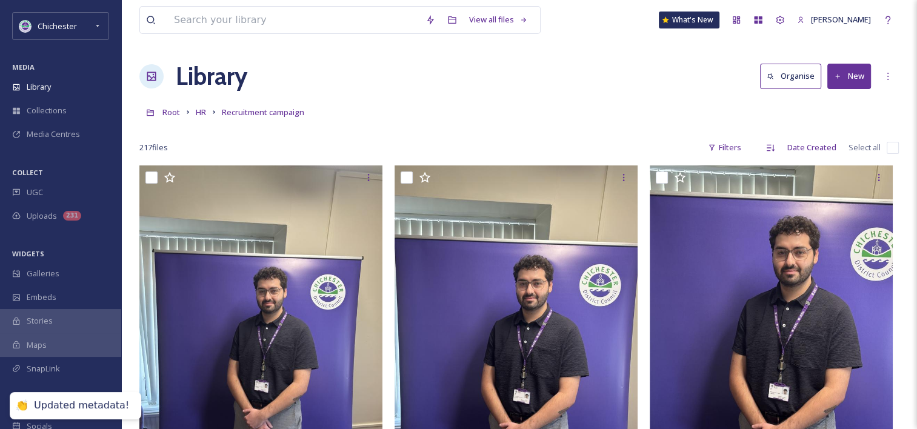
checkbox input "false"
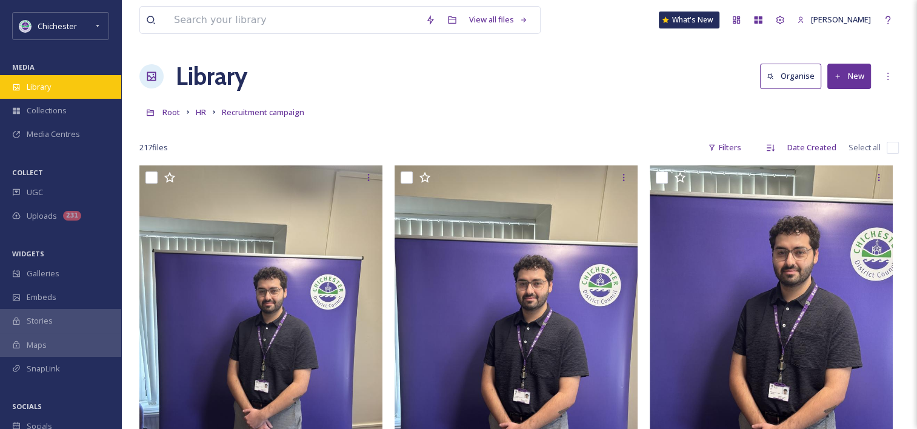
click at [80, 75] on div "Library" at bounding box center [60, 87] width 121 height 24
